Goal: Task Accomplishment & Management: Complete application form

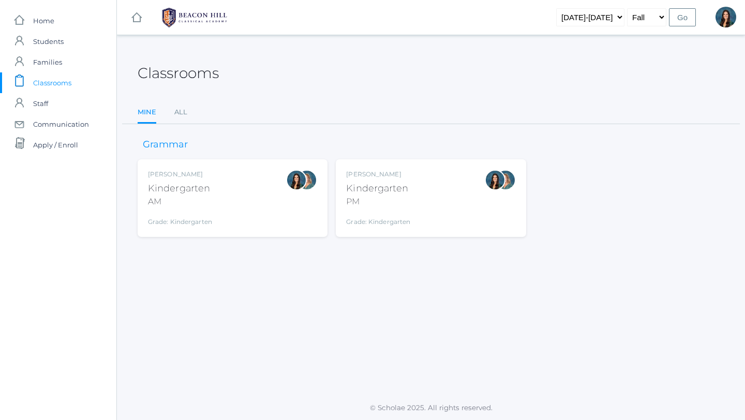
click at [191, 219] on div "Grade: Kindergarten" at bounding box center [180, 219] width 64 height 14
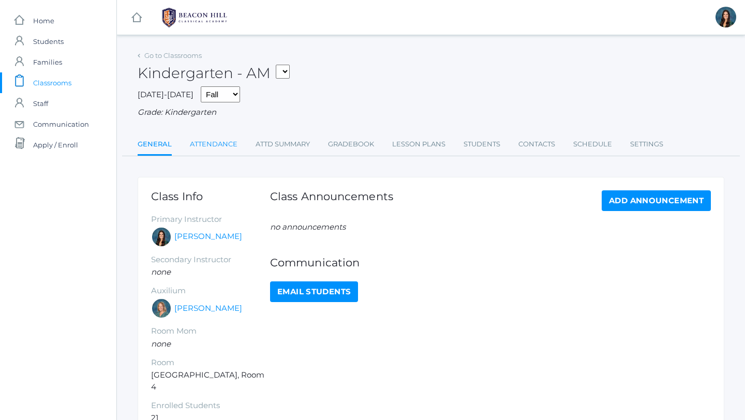
click at [211, 146] on link "Attendance" at bounding box center [214, 144] width 48 height 21
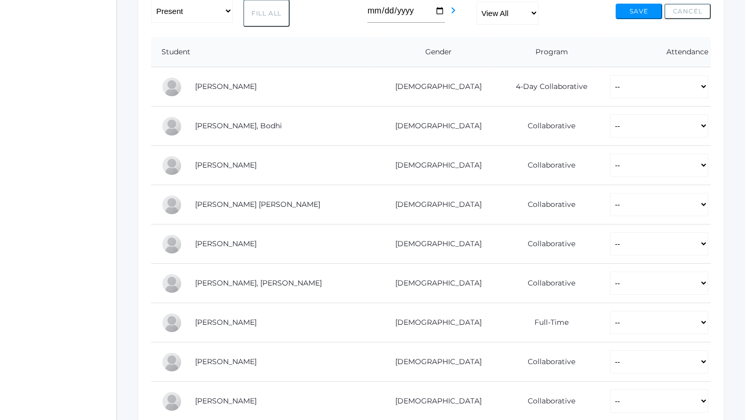
scroll to position [193, 0]
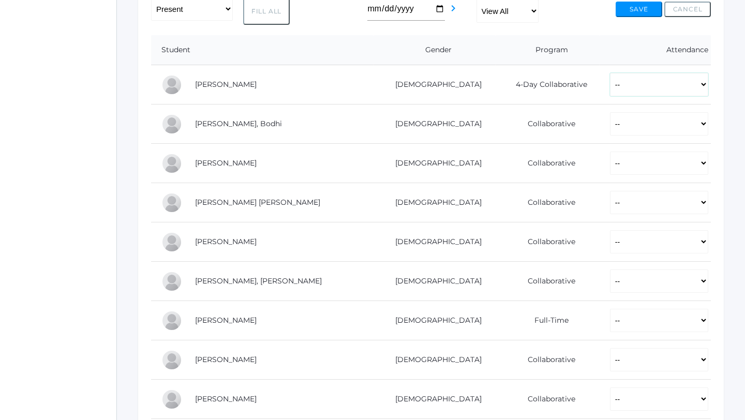
click at [610, 82] on select "-- Present Present-At-Home Tardy Excused Tardy Unexcused Absent Excused Absent …" at bounding box center [659, 84] width 98 height 23
click at [610, 89] on select "-- Present Present-At-Home Tardy Excused Tardy Unexcused Absent Excused Absent …" at bounding box center [659, 84] width 98 height 23
select select "P"
click at [610, 73] on select "-- Present Present-At-Home Tardy Excused Tardy Unexcused Absent Excused Absent …" at bounding box center [659, 84] width 98 height 23
click at [610, 122] on select "-- Present Present-At-Home Tardy Excused Tardy Unexcused Absent Excused Absent …" at bounding box center [659, 123] width 98 height 23
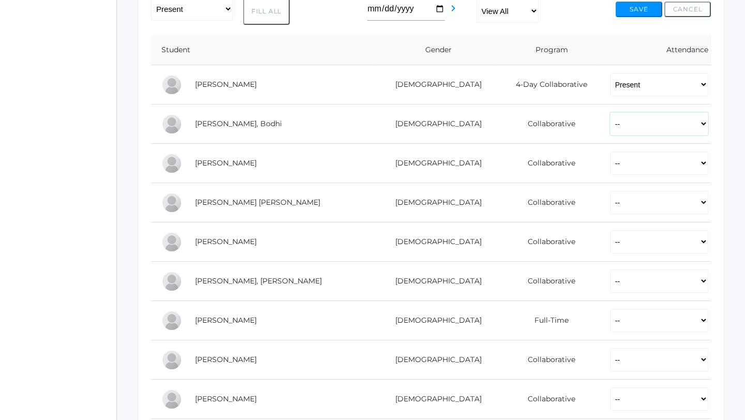
select select "P"
click at [610, 112] on select "-- Present Present-At-Home Tardy Excused Tardy Unexcused Absent Excused Absent …" at bounding box center [659, 123] width 98 height 23
click at [610, 164] on select "-- Present Present-At-Home Tardy Excused Tardy Unexcused Absent Excused Absent …" at bounding box center [659, 163] width 98 height 23
select select "P"
click at [610, 152] on select "-- Present Present-At-Home Tardy Excused Tardy Unexcused Absent Excused Absent …" at bounding box center [659, 163] width 98 height 23
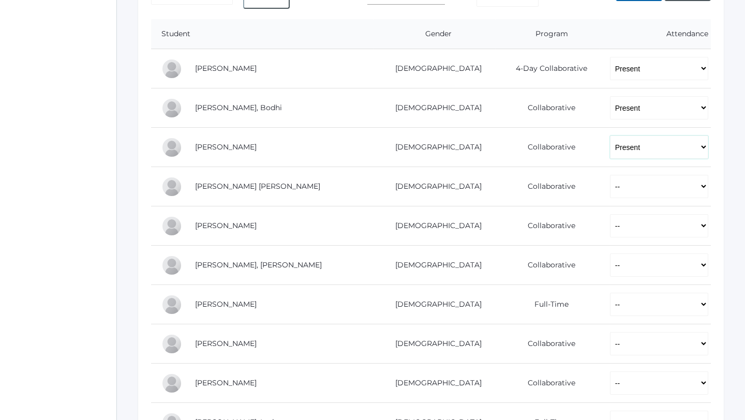
scroll to position [209, 0]
click at [610, 190] on select "-- Present Present-At-Home Tardy Excused Tardy Unexcused Absent Excused Absent …" at bounding box center [659, 185] width 98 height 23
select select "P"
click at [610, 174] on select "-- Present Present-At-Home Tardy Excused Tardy Unexcused Absent Excused Absent …" at bounding box center [659, 185] width 98 height 23
click at [610, 231] on select "-- Present Present-At-Home Tardy Excused Tardy Unexcused Absent Excused Absent …" at bounding box center [659, 225] width 98 height 23
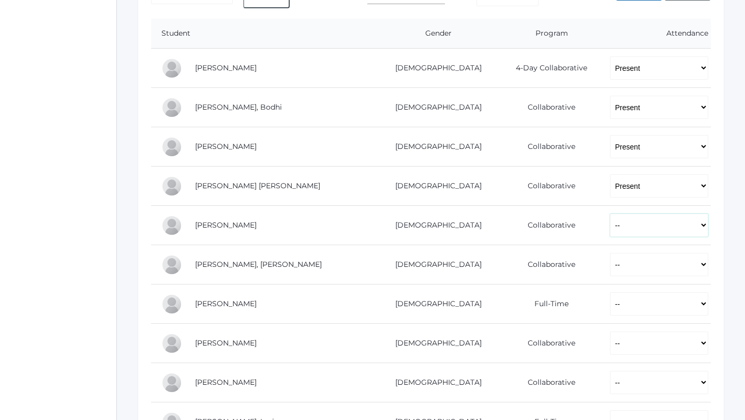
select select "P"
click at [610, 214] on select "-- Present Present-At-Home Tardy Excused Tardy Unexcused Absent Excused Absent …" at bounding box center [659, 225] width 98 height 23
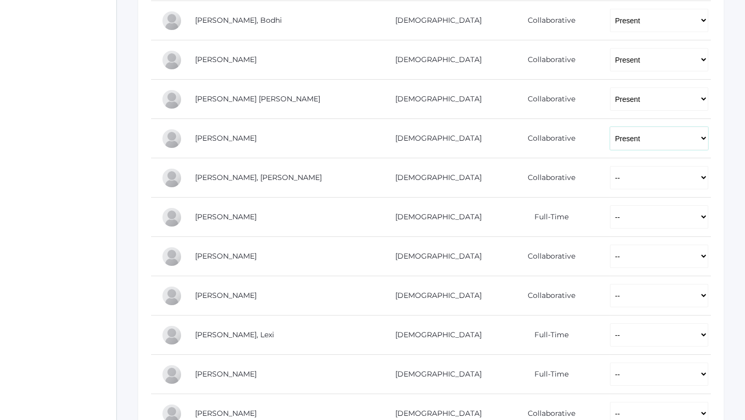
scroll to position [310, 0]
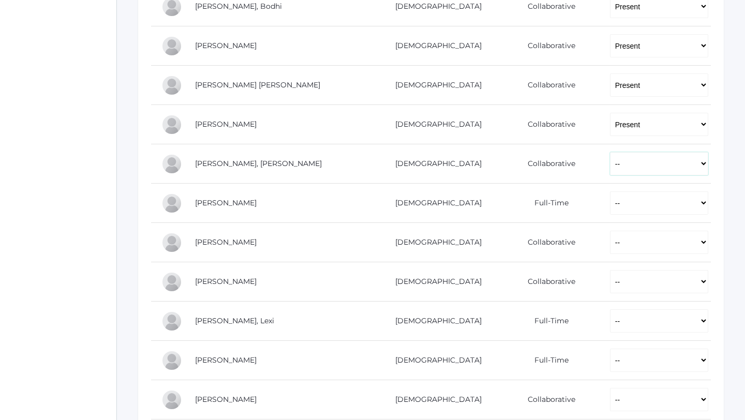
click at [610, 167] on select "-- Present Present-At-Home Tardy Excused Tardy Unexcused Absent Excused Absent …" at bounding box center [659, 163] width 98 height 23
select select "P"
click at [610, 152] on select "-- Present Present-At-Home Tardy Excused Tardy Unexcused Absent Excused Absent …" at bounding box center [659, 163] width 98 height 23
click at [610, 204] on select "-- Present Present-At-Home Tardy Excused Tardy Unexcused Absent Excused Absent …" at bounding box center [659, 202] width 98 height 23
select select "P"
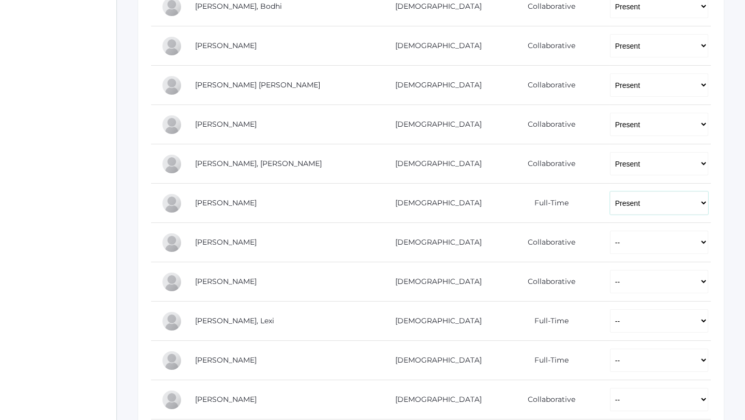
click at [610, 191] on select "-- Present Present-At-Home Tardy Excused Tardy Unexcused Absent Excused Absent …" at bounding box center [659, 202] width 98 height 23
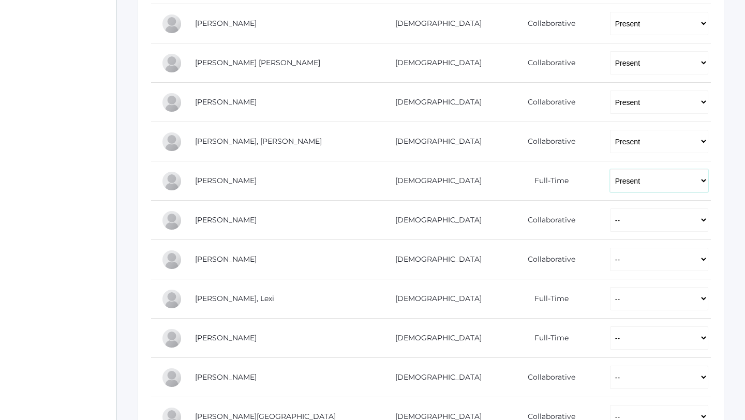
scroll to position [334, 0]
click at [610, 221] on select "-- Present Present-At-Home Tardy Excused Tardy Unexcused Absent Excused Absent …" at bounding box center [659, 218] width 98 height 23
select select "P"
click at [610, 207] on select "-- Present Present-At-Home Tardy Excused Tardy Unexcused Absent Excused Absent …" at bounding box center [659, 218] width 98 height 23
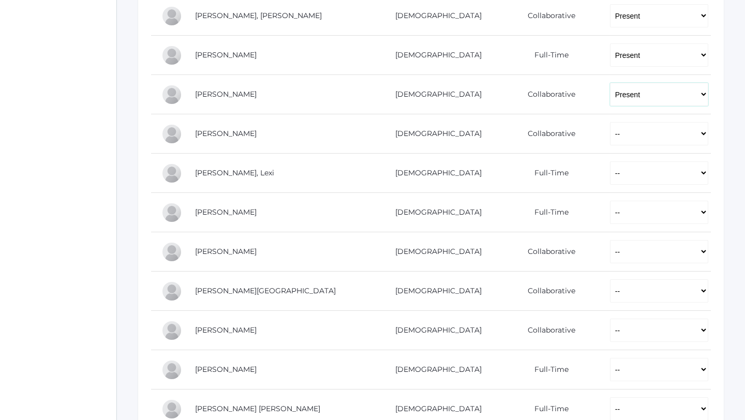
scroll to position [462, 0]
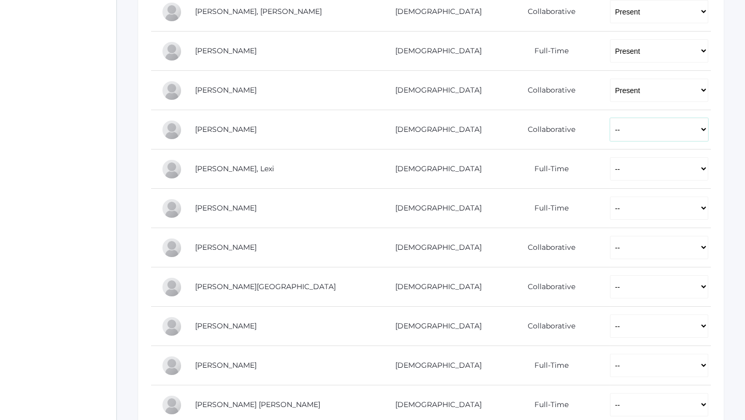
click at [610, 133] on select "-- Present Present-At-Home Tardy Excused Tardy Unexcused Absent Excused Absent …" at bounding box center [659, 129] width 98 height 23
select select "P"
click at [610, 118] on select "-- Present Present-At-Home Tardy Excused Tardy Unexcused Absent Excused Absent …" at bounding box center [659, 129] width 98 height 23
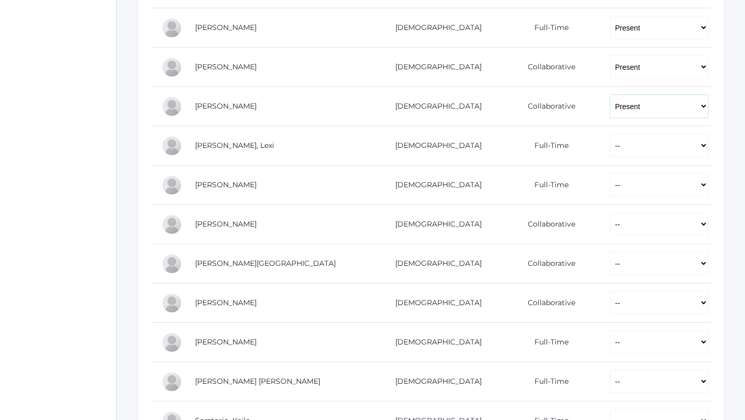
scroll to position [493, 0]
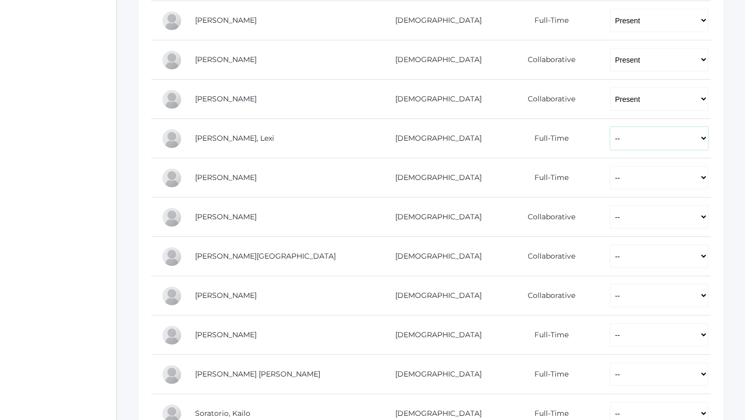
click at [610, 140] on select "-- Present Present-At-Home Tardy Excused Tardy Unexcused Absent Excused Absent …" at bounding box center [659, 138] width 98 height 23
select select "P"
click at [610, 127] on select "-- Present Present-At-Home Tardy Excused Tardy Unexcused Absent Excused Absent …" at bounding box center [659, 138] width 98 height 23
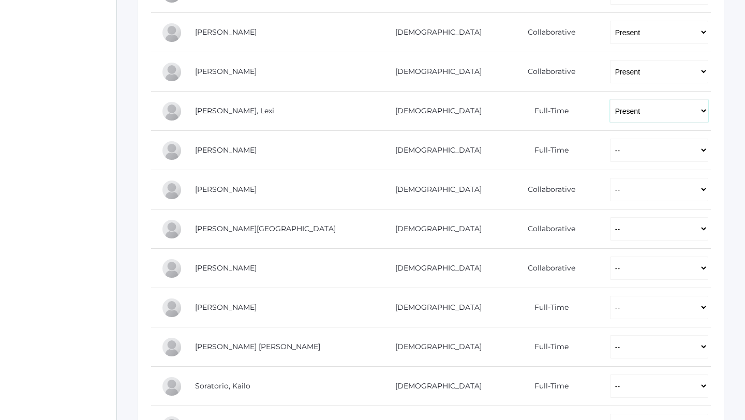
scroll to position [524, 0]
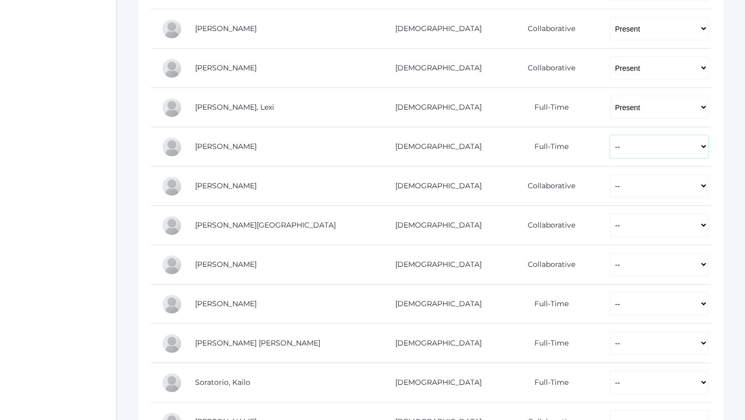
click at [610, 150] on select "-- Present Present-At-Home Tardy Excused Tardy Unexcused Absent Excused Absent …" at bounding box center [659, 146] width 98 height 23
select select "P"
click at [610, 135] on select "-- Present Present-At-Home Tardy Excused Tardy Unexcused Absent Excused Absent …" at bounding box center [659, 146] width 98 height 23
click at [610, 188] on select "-- Present Present-At-Home Tardy Excused Tardy Unexcused Absent Excused Absent …" at bounding box center [659, 185] width 98 height 23
select select "P"
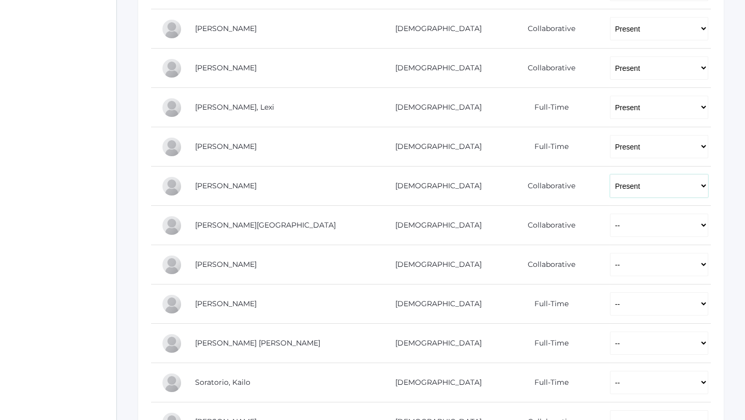
click at [610, 174] on select "-- Present Present-At-Home Tardy Excused Tardy Unexcused Absent Excused Absent …" at bounding box center [659, 185] width 98 height 23
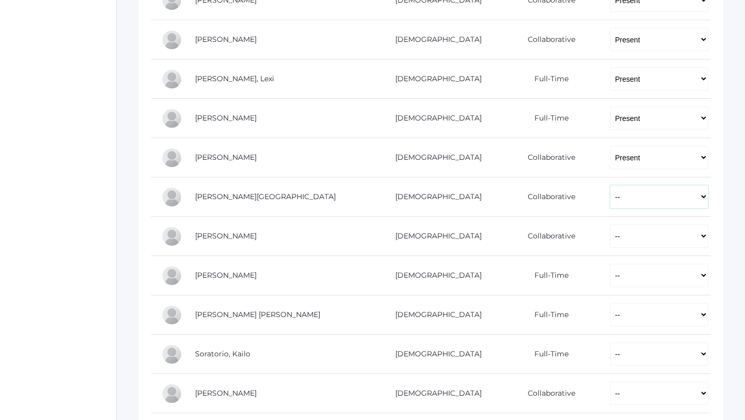
click at [610, 198] on select "-- Present Present-At-Home Tardy Excused Tardy Unexcused Absent Excused Absent …" at bounding box center [659, 196] width 98 height 23
select select "P"
click at [610, 185] on select "-- Present Present-At-Home Tardy Excused Tardy Unexcused Absent Excused Absent …" at bounding box center [659, 196] width 98 height 23
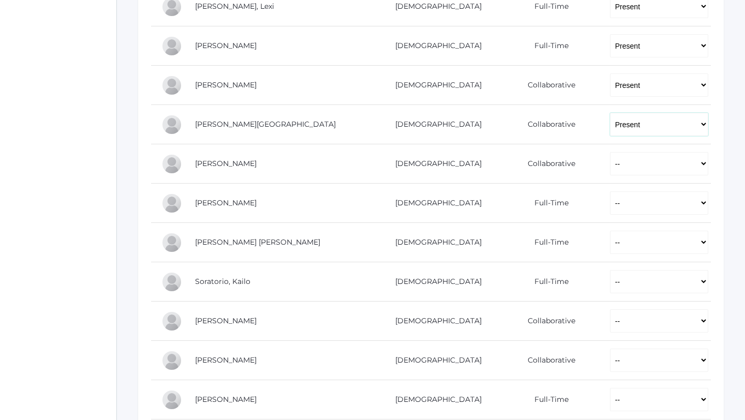
scroll to position [639, 0]
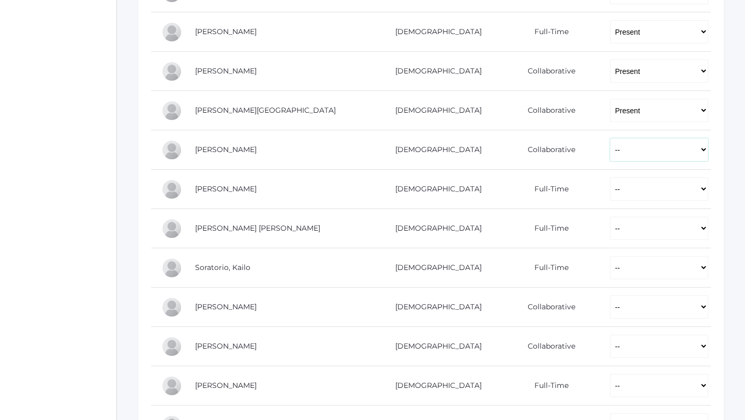
click at [610, 154] on select "-- Present Present-At-Home Tardy Excused Tardy Unexcused Absent Excused Absent …" at bounding box center [659, 149] width 98 height 23
select select "P"
click at [610, 138] on select "-- Present Present-At-Home Tardy Excused Tardy Unexcused Absent Excused Absent …" at bounding box center [659, 149] width 98 height 23
click at [610, 192] on select "-- Present Present-At-Home Tardy Excused Tardy Unexcused Absent Excused Absent …" at bounding box center [659, 188] width 98 height 23
select select "P"
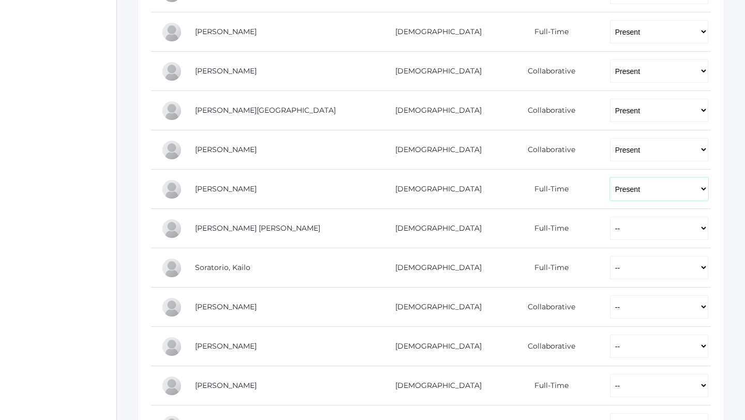
click at [610, 177] on select "-- Present Present-At-Home Tardy Excused Tardy Unexcused Absent Excused Absent …" at bounding box center [659, 188] width 98 height 23
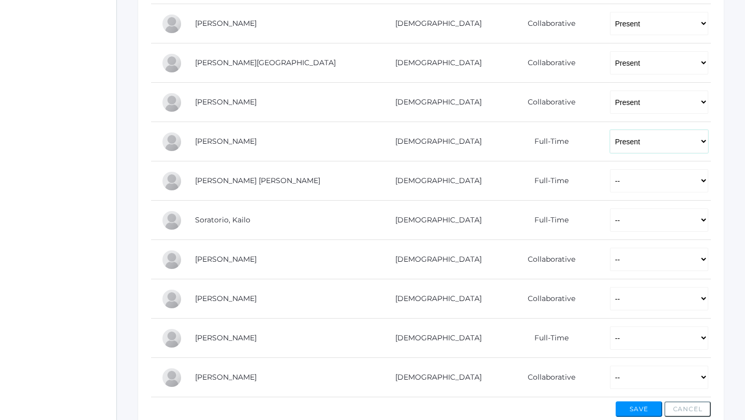
scroll to position [692, 0]
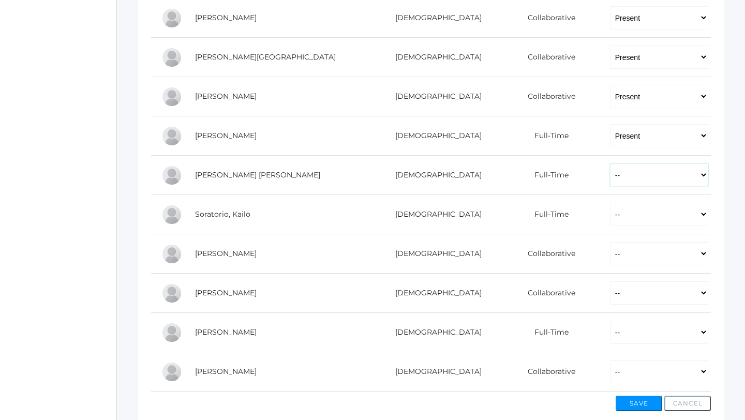
click at [610, 175] on select "-- Present Present-At-Home Tardy Excused Tardy Unexcused Absent Excused Absent …" at bounding box center [659, 174] width 98 height 23
select select "P"
click at [610, 163] on select "-- Present Present-At-Home Tardy Excused Tardy Unexcused Absent Excused Absent …" at bounding box center [659, 174] width 98 height 23
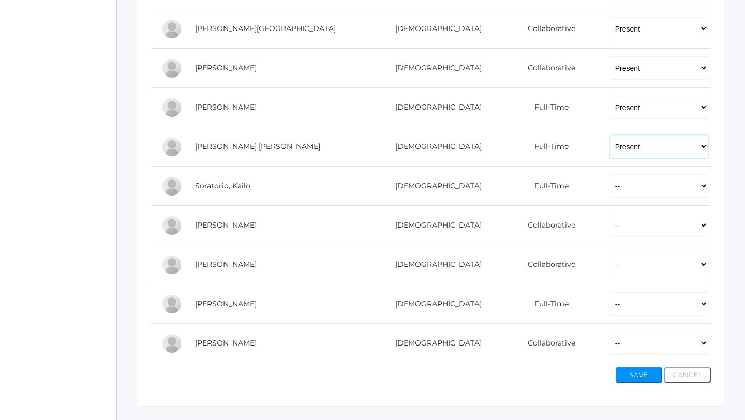
scroll to position [721, 0]
click at [610, 187] on select "-- Present Present-At-Home Tardy Excused Tardy Unexcused Absent Excused Absent …" at bounding box center [659, 185] width 98 height 23
select select "P"
click at [610, 174] on select "-- Present Present-At-Home Tardy Excused Tardy Unexcused Absent Excused Absent …" at bounding box center [659, 185] width 98 height 23
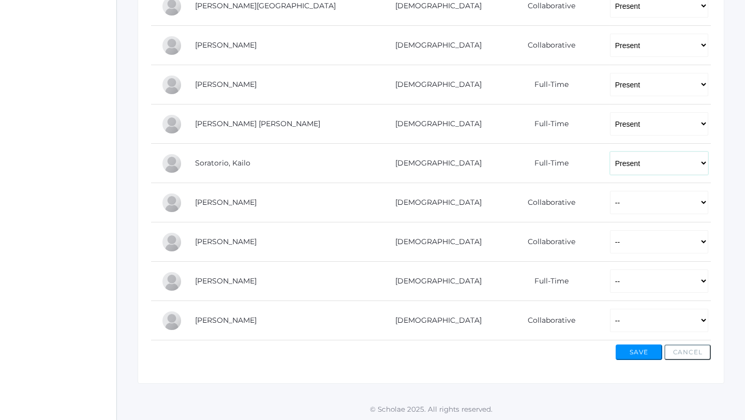
scroll to position [745, 0]
click at [610, 238] on select "-- Present Present-At-Home Tardy Excused Tardy Unexcused Absent Excused Absent …" at bounding box center [659, 240] width 98 height 23
select select "P"
click at [610, 229] on select "-- Present Present-At-Home Tardy Excused Tardy Unexcused Absent Excused Absent …" at bounding box center [659, 240] width 98 height 23
click at [610, 281] on select "-- Present Present-At-Home Tardy Excused Tardy Unexcused Absent Excused Absent …" at bounding box center [659, 279] width 98 height 23
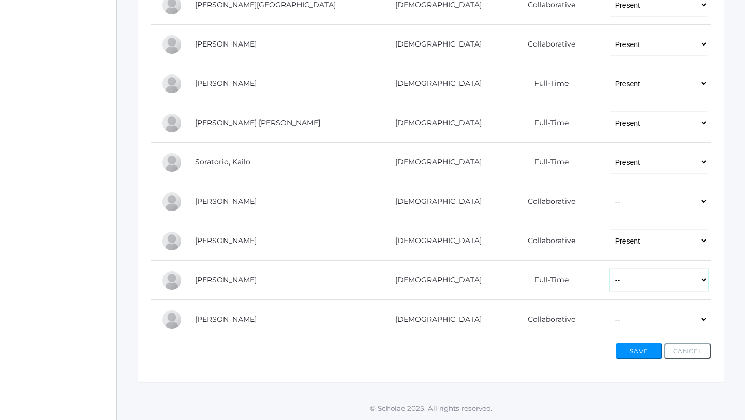
select select "P"
click at [610, 268] on select "-- Present Present-At-Home Tardy Excused Tardy Unexcused Absent Excused Absent …" at bounding box center [659, 279] width 98 height 23
click at [610, 327] on select "-- Present Present-At-Home Tardy Excused Tardy Unexcused Absent Excused Absent …" at bounding box center [659, 319] width 98 height 23
select select "P"
click at [610, 308] on select "-- Present Present-At-Home Tardy Excused Tardy Unexcused Absent Excused Absent …" at bounding box center [659, 319] width 98 height 23
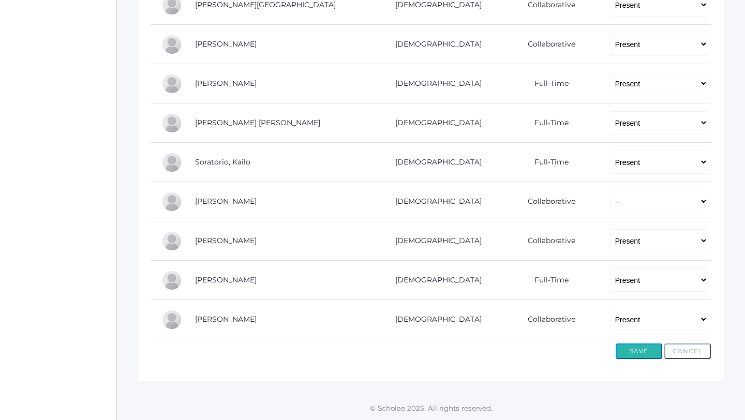
click at [633, 354] on button "Save" at bounding box center [639, 351] width 47 height 16
